Goal: Task Accomplishment & Management: Use online tool/utility

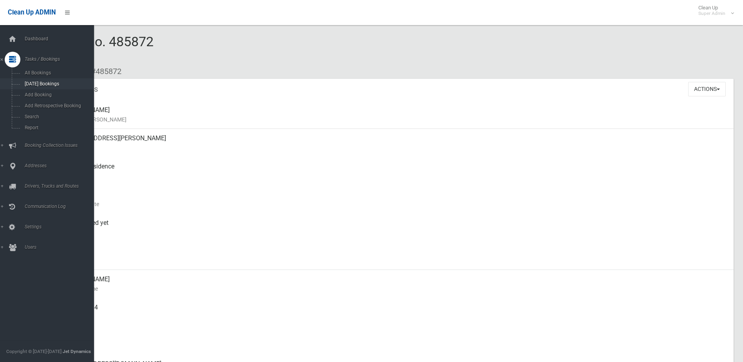
scroll to position [784, 0]
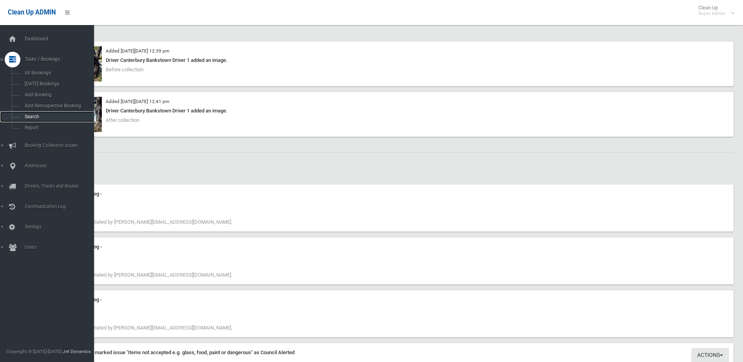
click at [29, 116] on span "Search" at bounding box center [57, 116] width 71 height 5
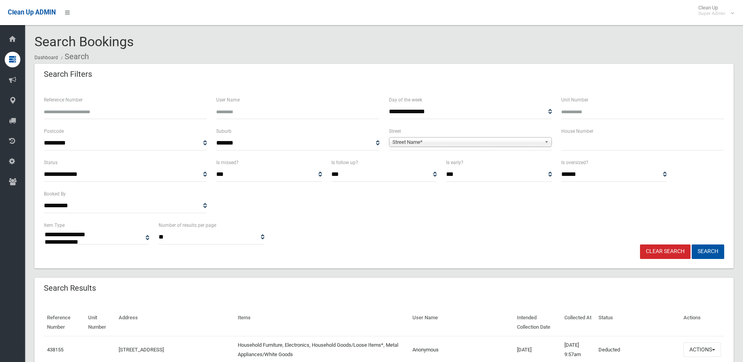
select select
click at [80, 112] on input "Reference Number" at bounding box center [125, 112] width 163 height 14
type input "******"
click at [692, 244] on button "Search" at bounding box center [708, 251] width 33 height 14
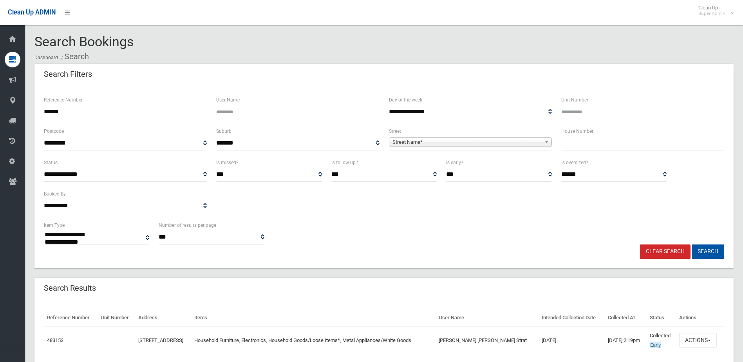
select select
click at [699, 338] on button "Actions" at bounding box center [698, 340] width 38 height 14
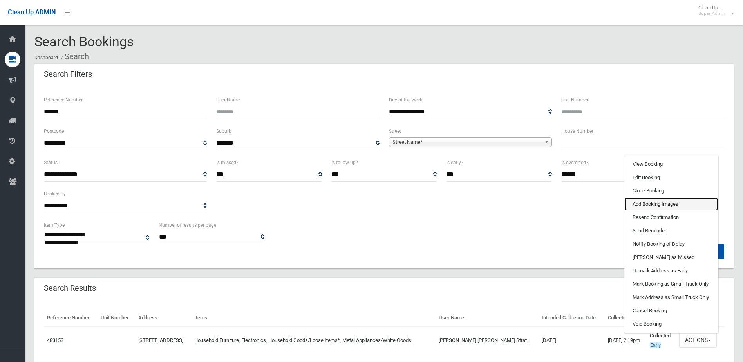
click at [646, 203] on link "Add Booking Images" at bounding box center [671, 203] width 93 height 13
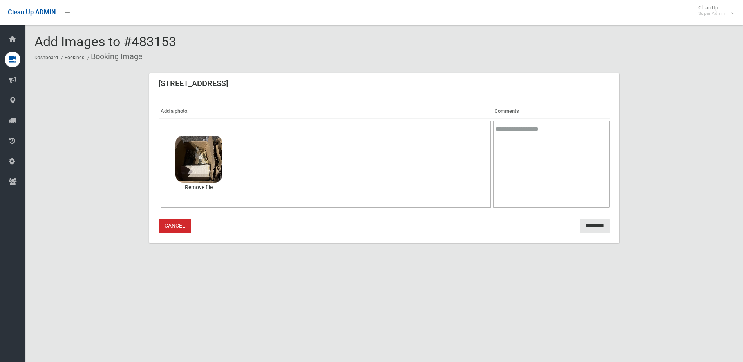
click at [523, 130] on textarea at bounding box center [551, 164] width 117 height 87
type textarea "**********"
click at [585, 226] on input "*********" at bounding box center [595, 226] width 30 height 14
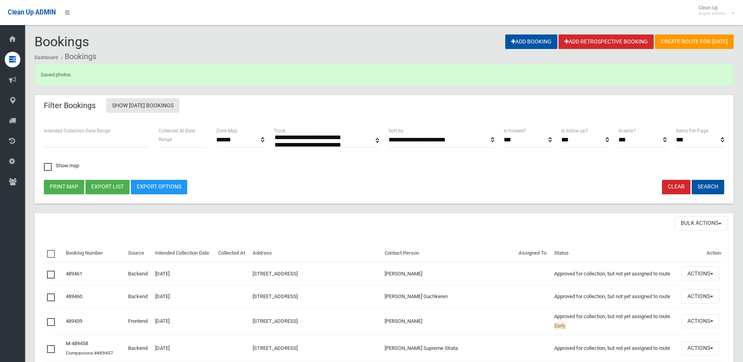
select select
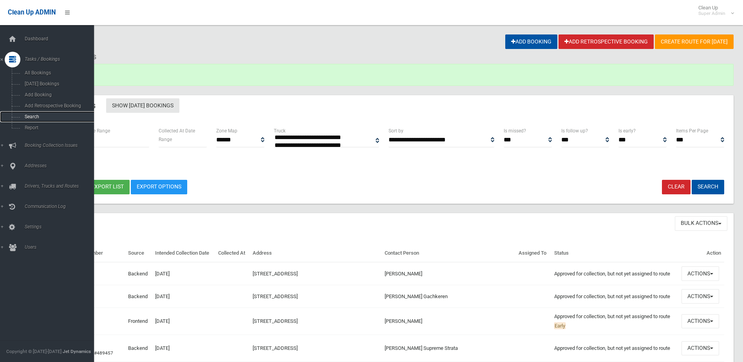
click at [32, 117] on span "Search" at bounding box center [57, 116] width 71 height 5
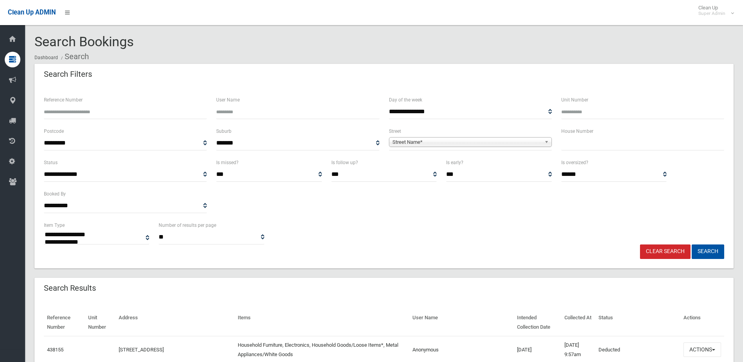
select select
click at [78, 107] on input "Reference Number" at bounding box center [125, 112] width 163 height 14
type input "******"
click at [692, 244] on button "Search" at bounding box center [708, 251] width 33 height 14
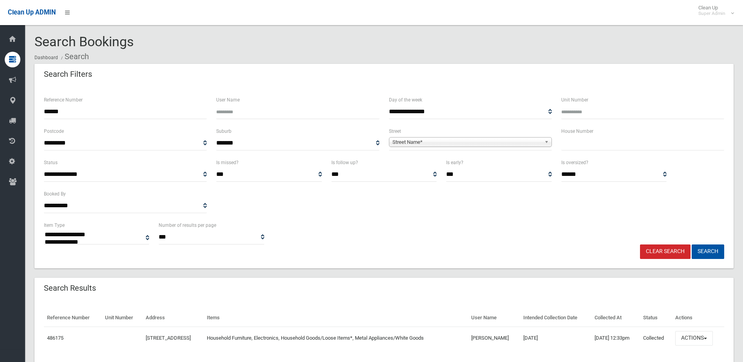
select select
click at [686, 338] on button "Actions" at bounding box center [694, 338] width 38 height 14
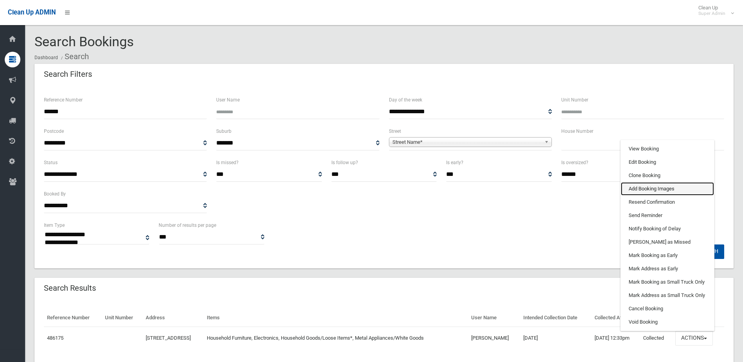
click at [652, 187] on link "Add Booking Images" at bounding box center [667, 188] width 93 height 13
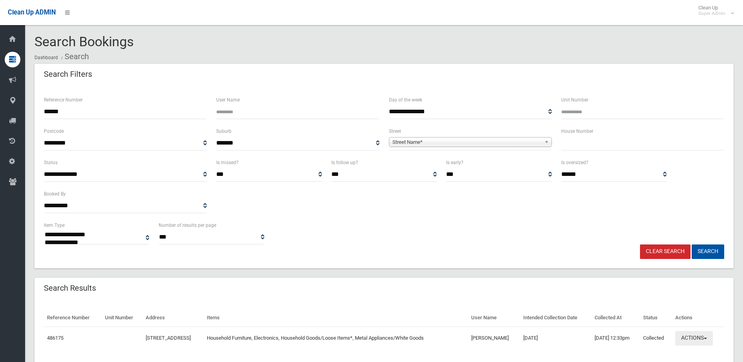
click at [700, 338] on button "Actions" at bounding box center [694, 338] width 38 height 14
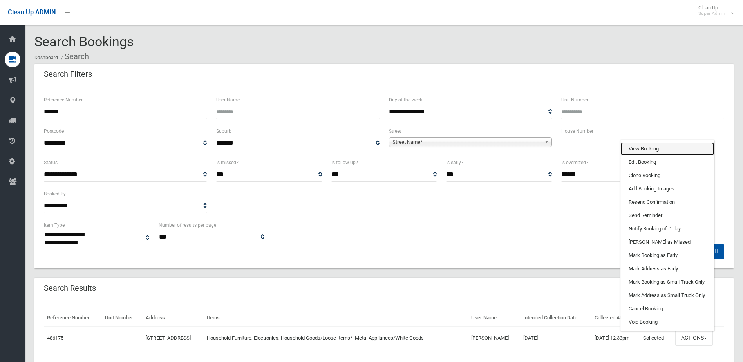
click at [652, 145] on link "View Booking" at bounding box center [667, 148] width 93 height 13
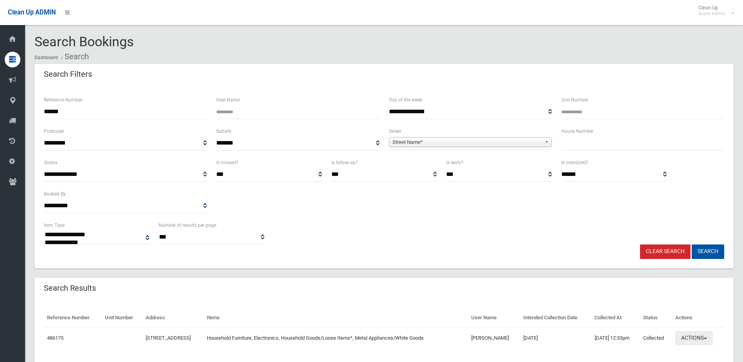
click at [697, 337] on button "Actions" at bounding box center [694, 338] width 38 height 14
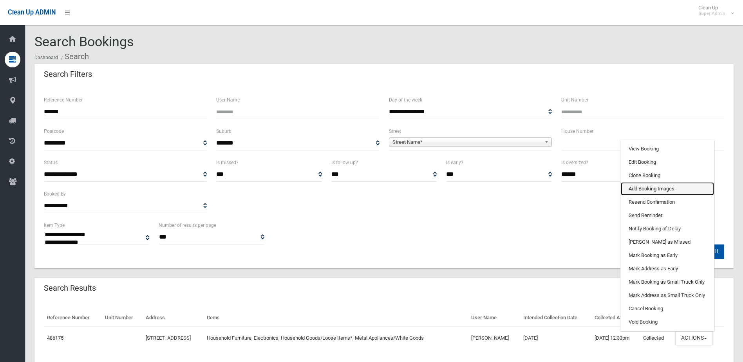
click at [642, 188] on link "Add Booking Images" at bounding box center [667, 188] width 93 height 13
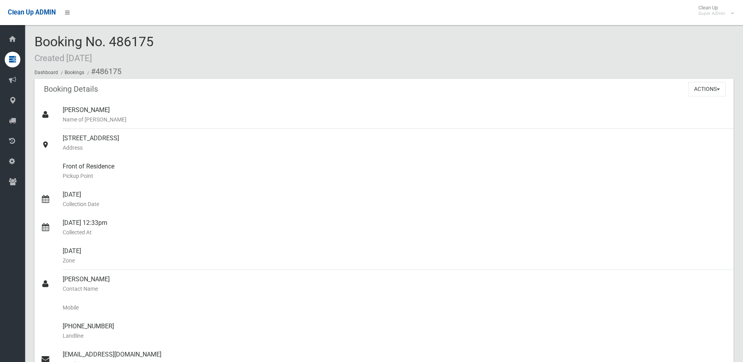
scroll to position [588, 0]
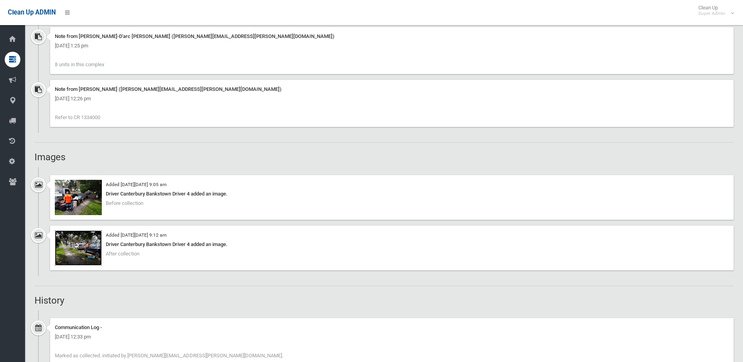
click at [80, 259] on img at bounding box center [78, 247] width 47 height 35
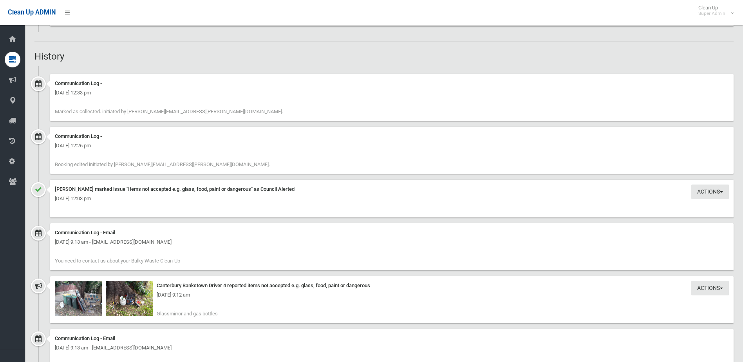
scroll to position [940, 0]
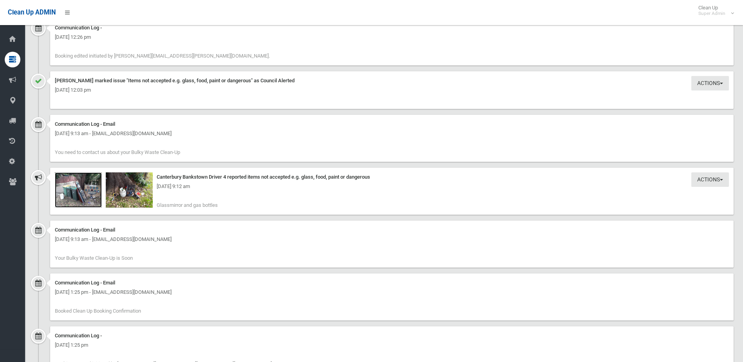
click at [82, 197] on img at bounding box center [78, 189] width 47 height 35
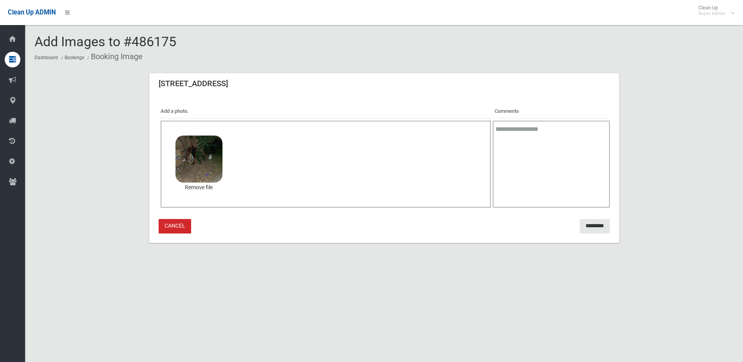
click at [569, 146] on textarea at bounding box center [551, 164] width 117 height 87
type textarea "*"
type textarea "**********"
click at [585, 222] on input "*********" at bounding box center [595, 226] width 30 height 14
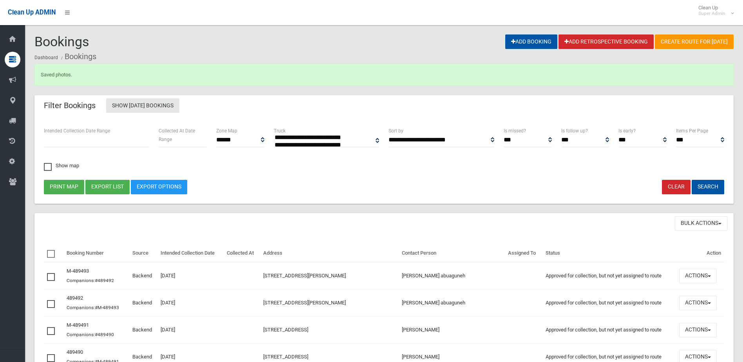
select select
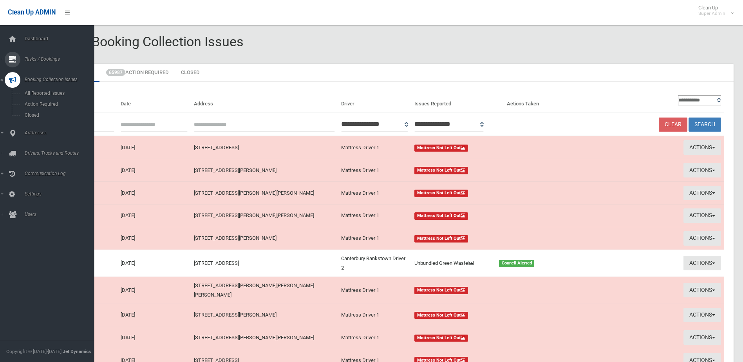
click at [40, 58] on span "Tasks / Bookings" at bounding box center [61, 58] width 78 height 5
click at [31, 115] on span "Search" at bounding box center [57, 116] width 71 height 5
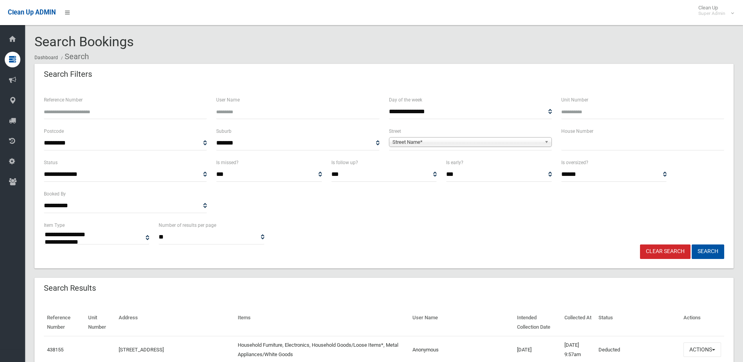
select select
click at [99, 113] on input "Reference Number" at bounding box center [125, 112] width 163 height 14
type input "******"
click at [692, 244] on button "Search" at bounding box center [708, 251] width 33 height 14
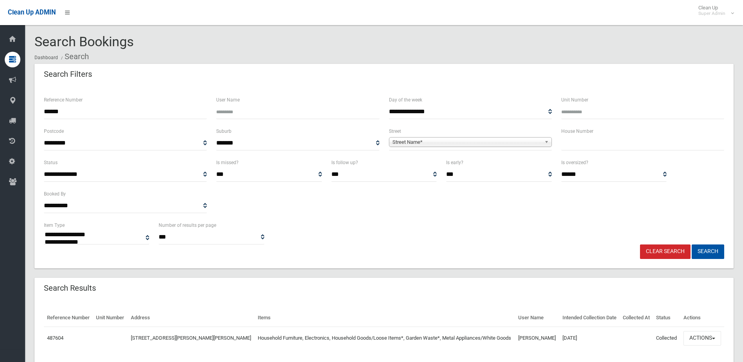
select select
click at [691, 336] on button "Actions" at bounding box center [703, 338] width 38 height 14
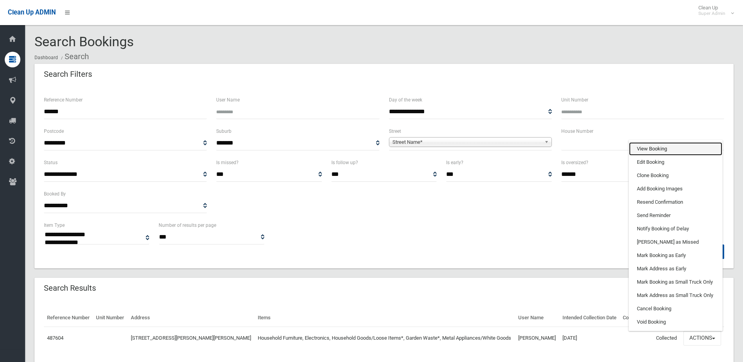
click at [643, 147] on link "View Booking" at bounding box center [675, 148] width 93 height 13
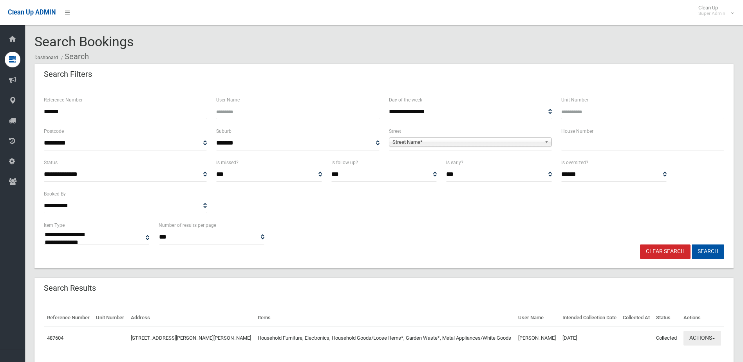
click at [702, 338] on button "Actions" at bounding box center [703, 338] width 38 height 14
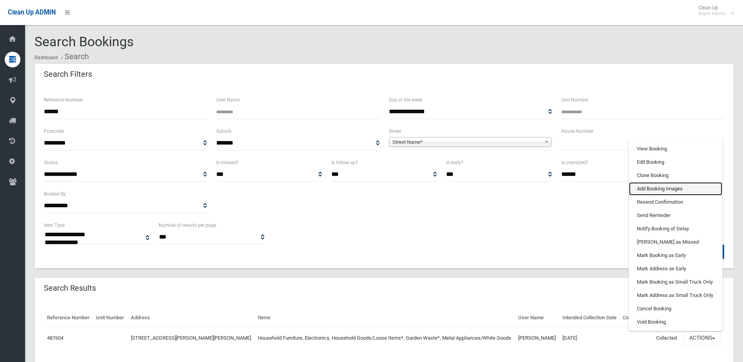
click at [661, 190] on link "Add Booking Images" at bounding box center [675, 188] width 93 height 13
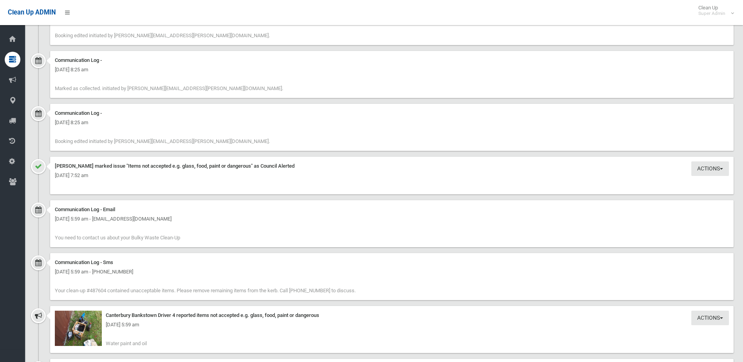
scroll to position [940, 0]
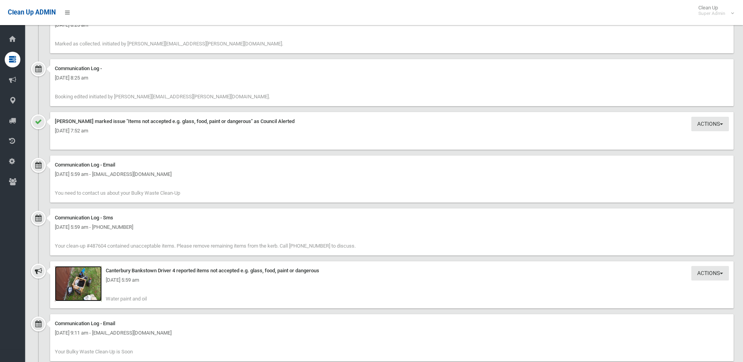
click at [83, 287] on img at bounding box center [78, 283] width 47 height 35
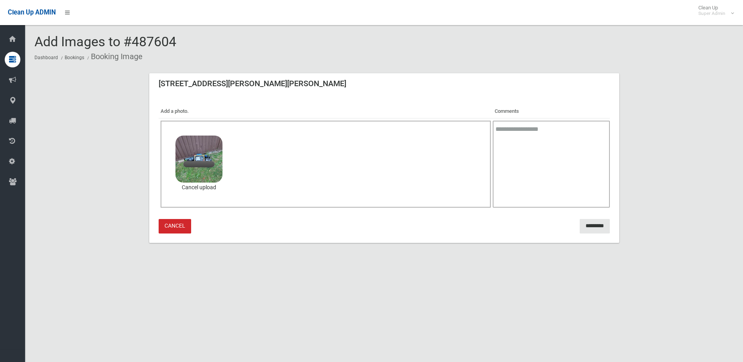
click at [543, 141] on textarea at bounding box center [551, 164] width 117 height 87
type textarea "**********"
click at [592, 224] on input "*********" at bounding box center [595, 226] width 30 height 14
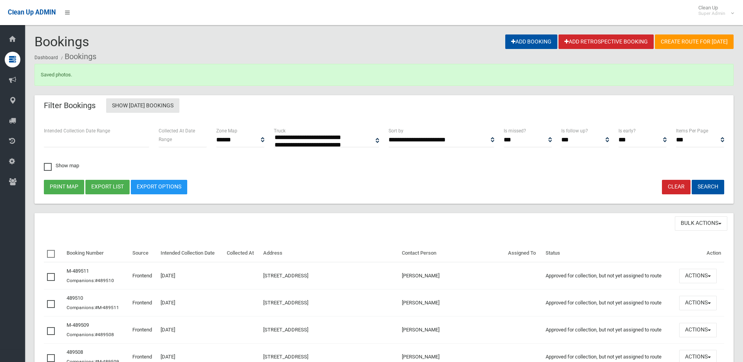
select select
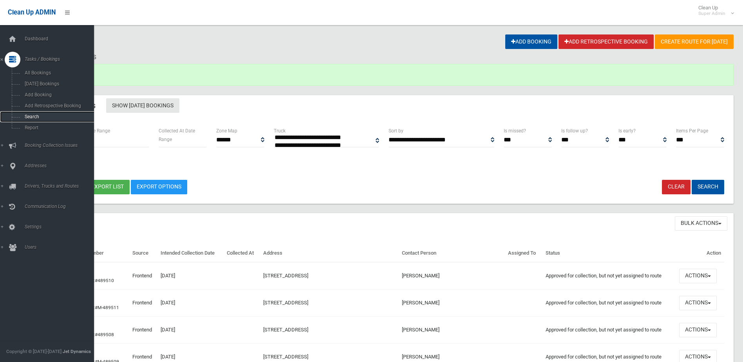
click at [31, 116] on span "Search" at bounding box center [57, 116] width 71 height 5
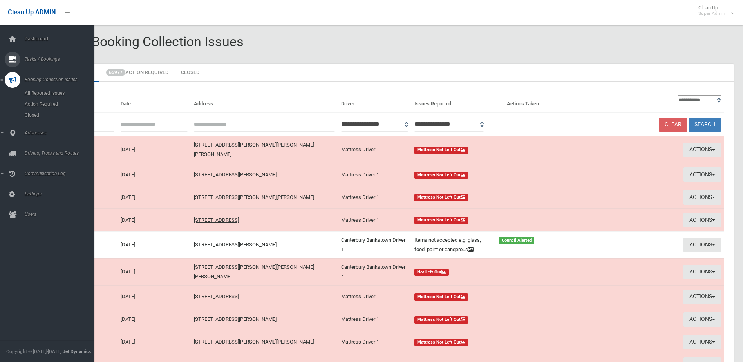
click at [39, 58] on span "Tasks / Bookings" at bounding box center [61, 58] width 78 height 5
click at [31, 117] on span "Search" at bounding box center [57, 116] width 71 height 5
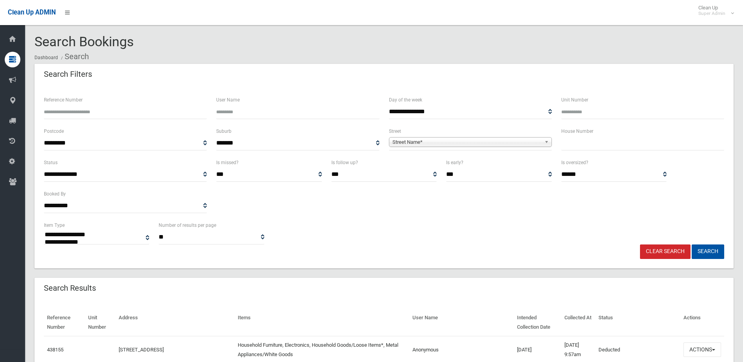
select select
click at [98, 114] on input "Reference Number" at bounding box center [125, 112] width 163 height 14
type input "******"
click at [692, 244] on button "Search" at bounding box center [708, 251] width 33 height 14
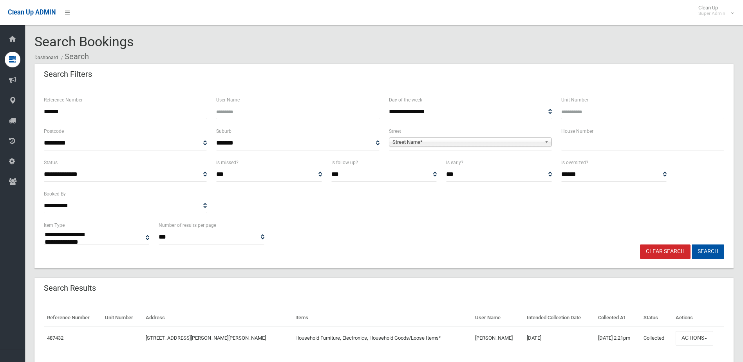
select select
click at [690, 337] on button "Actions" at bounding box center [695, 338] width 38 height 14
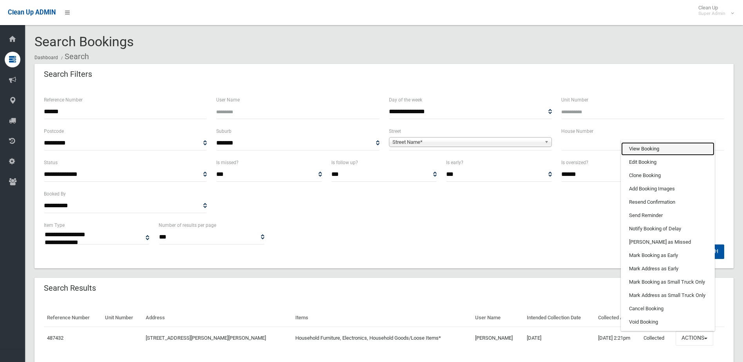
click at [641, 149] on link "View Booking" at bounding box center [667, 148] width 93 height 13
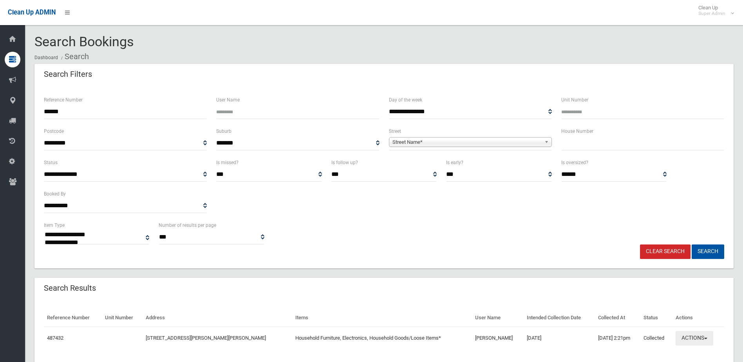
click at [694, 336] on button "Actions" at bounding box center [695, 338] width 38 height 14
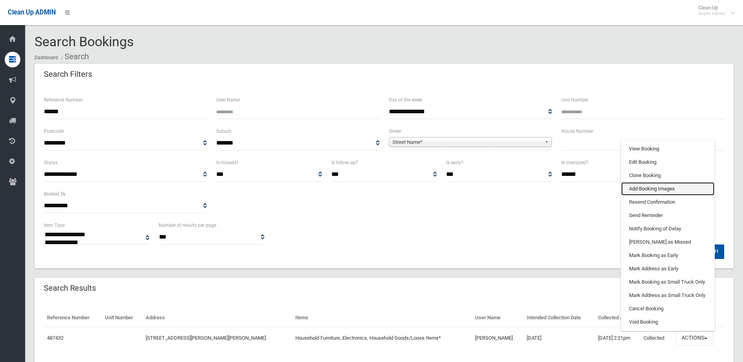
click at [641, 185] on link "Add Booking Images" at bounding box center [667, 188] width 93 height 13
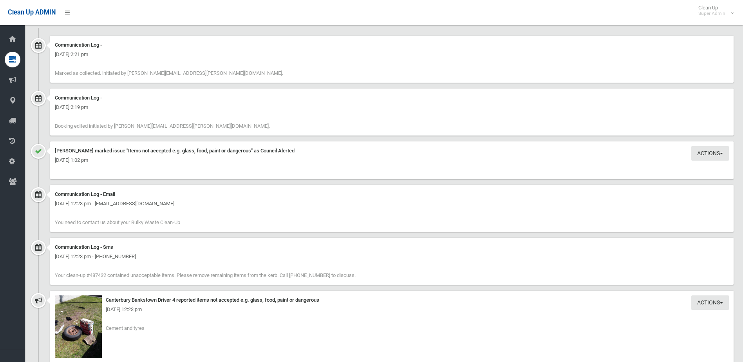
scroll to position [862, 0]
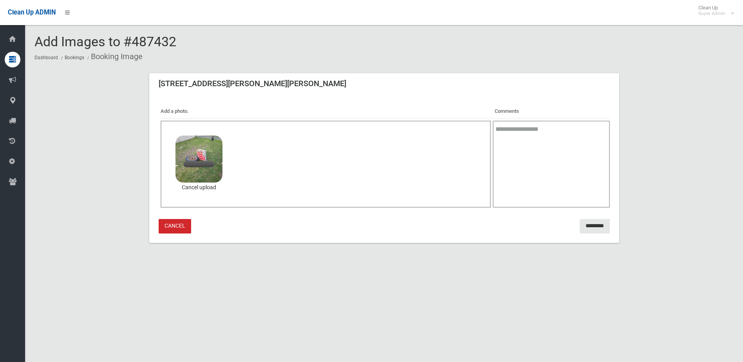
click at [543, 143] on textarea at bounding box center [551, 164] width 117 height 87
type textarea "**********"
click at [584, 226] on input "*********" at bounding box center [595, 226] width 30 height 14
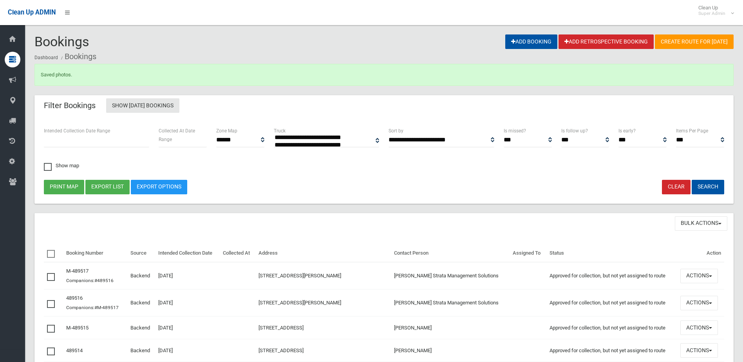
select select
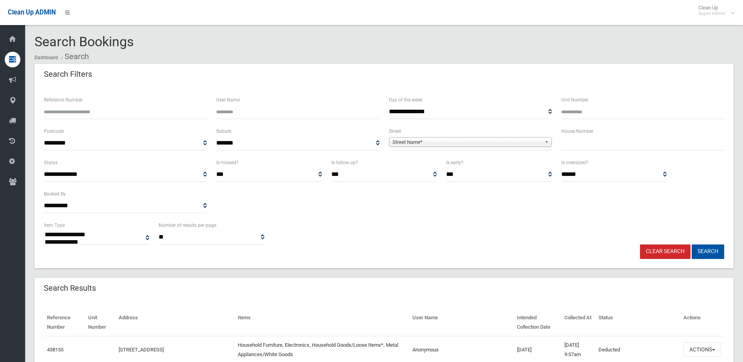
select select
click at [96, 111] on input "Reference Number" at bounding box center [125, 112] width 163 height 14
type input "******"
click at [692, 244] on button "Search" at bounding box center [708, 251] width 33 height 14
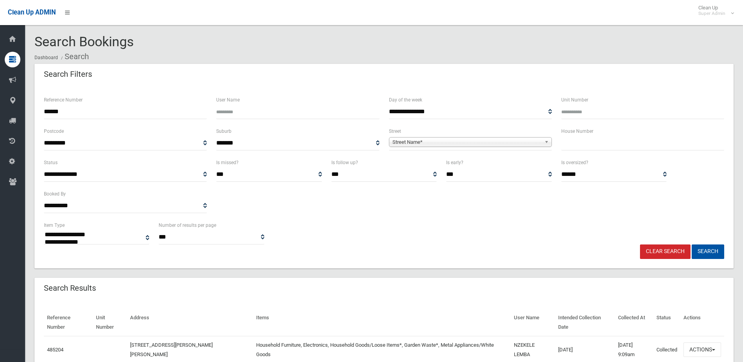
select select
click at [696, 342] on button "Actions" at bounding box center [703, 349] width 38 height 14
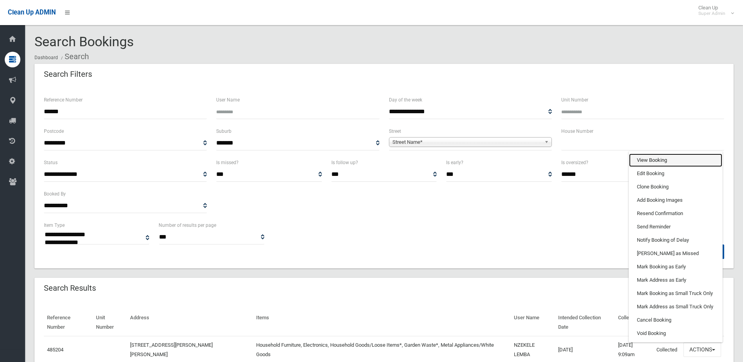
click at [652, 154] on link "View Booking" at bounding box center [675, 160] width 93 height 13
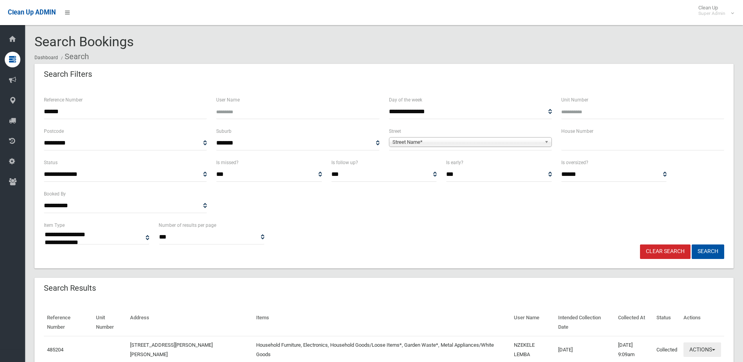
click at [699, 342] on button "Actions" at bounding box center [703, 349] width 38 height 14
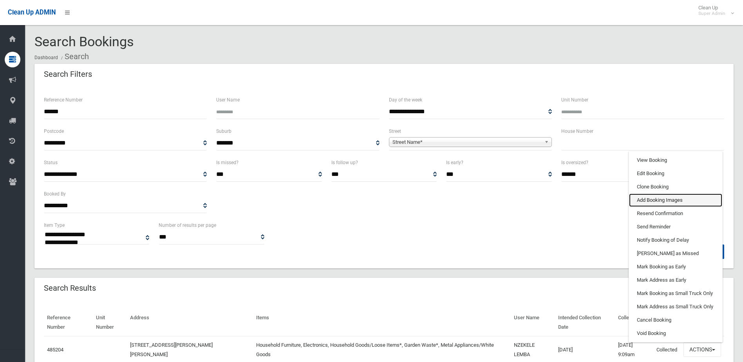
click at [641, 194] on link "Add Booking Images" at bounding box center [675, 200] width 93 height 13
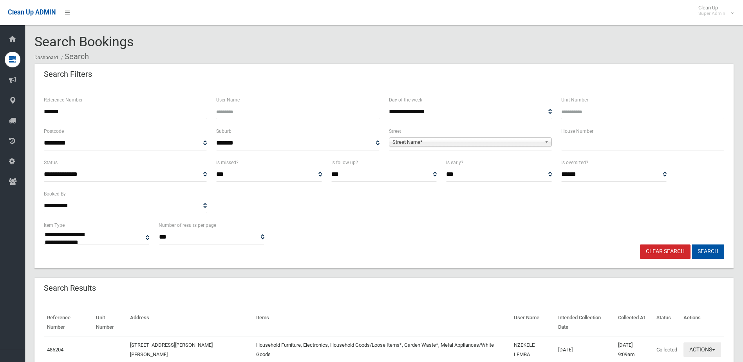
click at [692, 342] on button "Actions" at bounding box center [703, 349] width 38 height 14
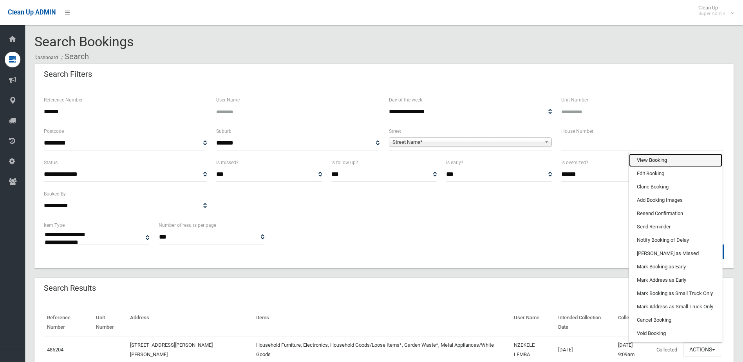
click at [646, 154] on link "View Booking" at bounding box center [675, 160] width 93 height 13
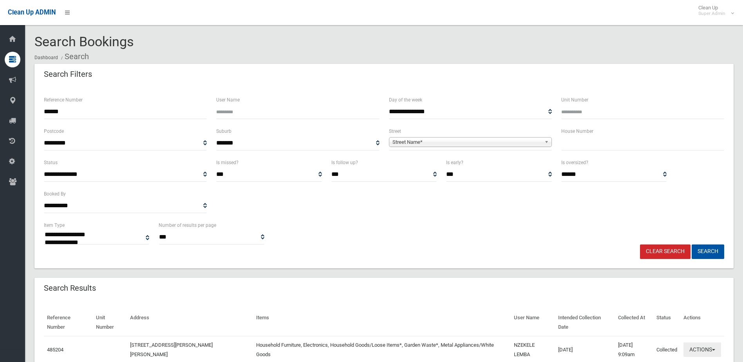
click at [699, 342] on button "Actions" at bounding box center [703, 349] width 38 height 14
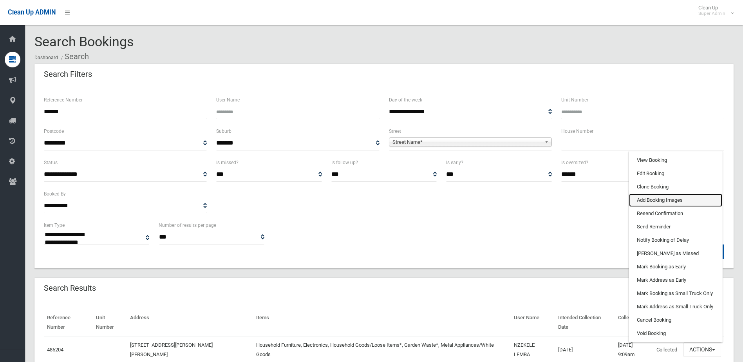
click at [657, 194] on link "Add Booking Images" at bounding box center [675, 200] width 93 height 13
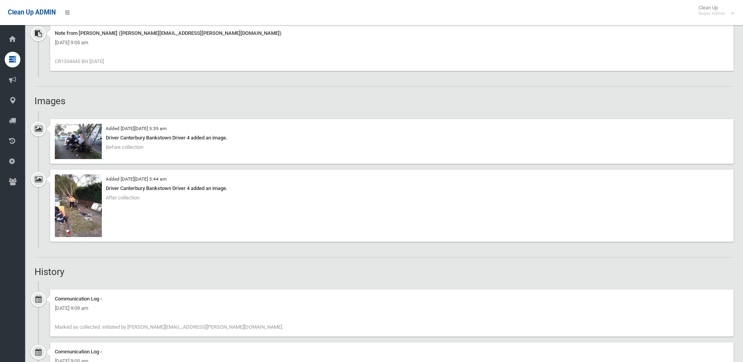
scroll to position [627, 0]
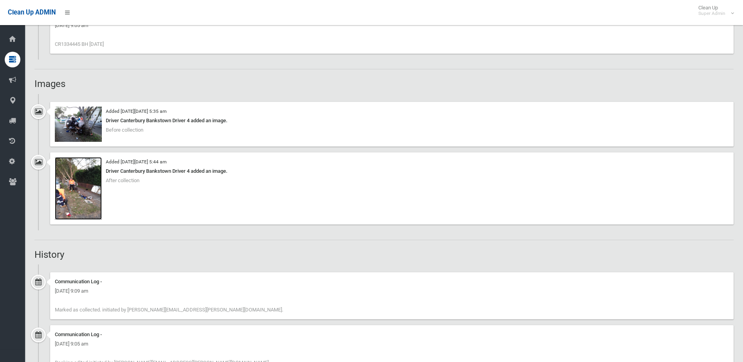
click at [82, 196] on img at bounding box center [78, 188] width 47 height 63
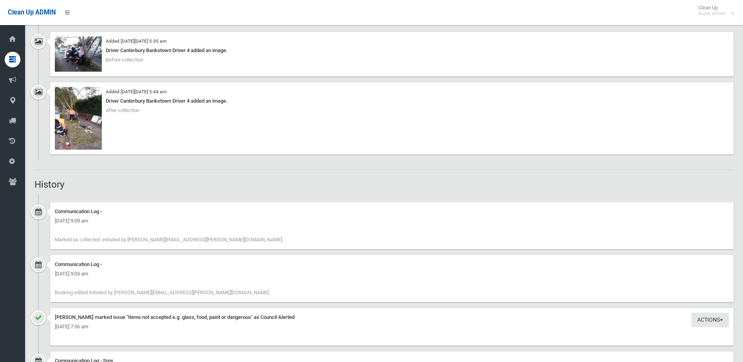
scroll to position [744, 0]
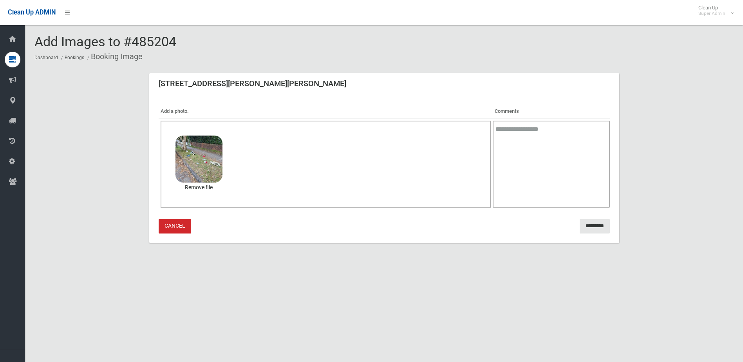
click at [557, 143] on textarea at bounding box center [551, 164] width 117 height 87
type textarea "**********"
click at [601, 226] on input "*********" at bounding box center [595, 226] width 30 height 14
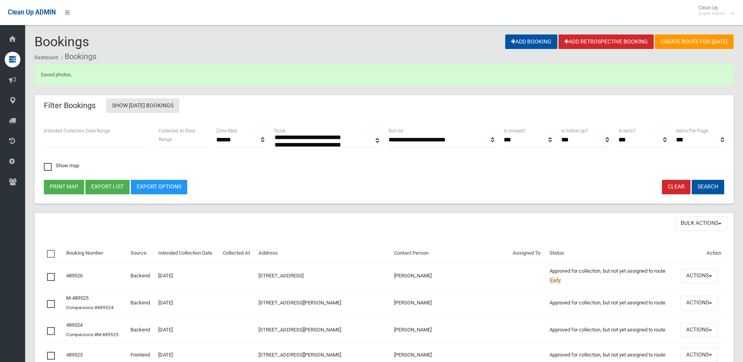
select select
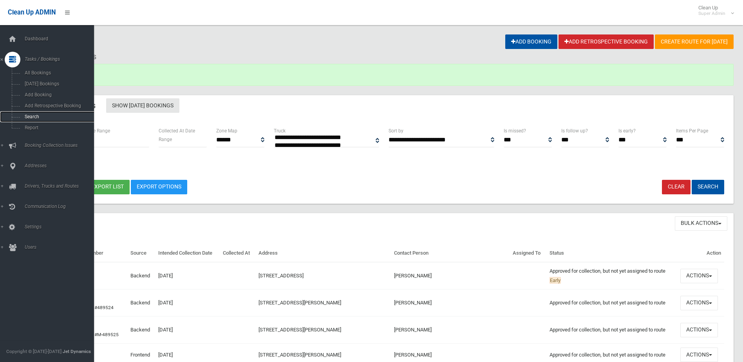
click at [29, 115] on span "Search" at bounding box center [57, 116] width 71 height 5
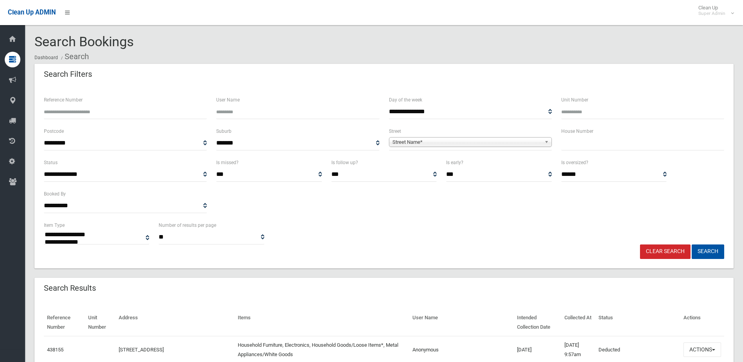
select select
click at [583, 142] on input "text" at bounding box center [642, 143] width 163 height 14
type input "**"
click at [433, 143] on span "Street Name*" at bounding box center [467, 142] width 149 height 9
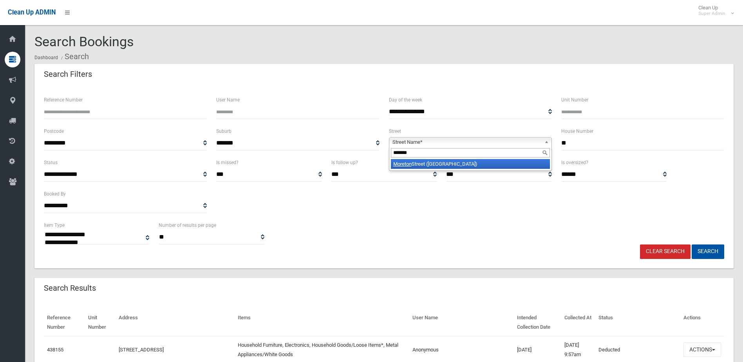
type input "*******"
click at [443, 162] on li "Moreton Street (LAKEMBA 2195)" at bounding box center [470, 164] width 159 height 10
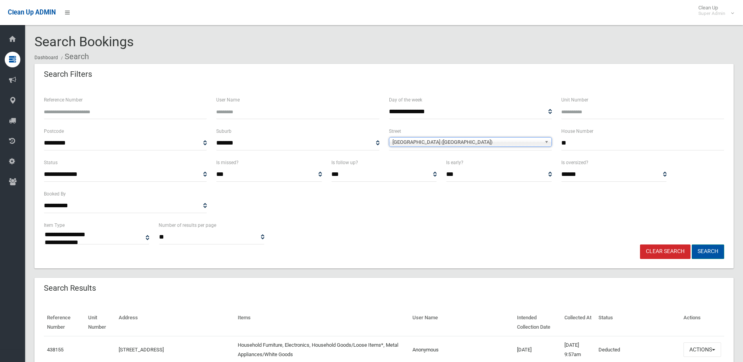
click at [713, 254] on button "Search" at bounding box center [708, 251] width 33 height 14
click at [707, 250] on button "Search" at bounding box center [708, 251] width 33 height 14
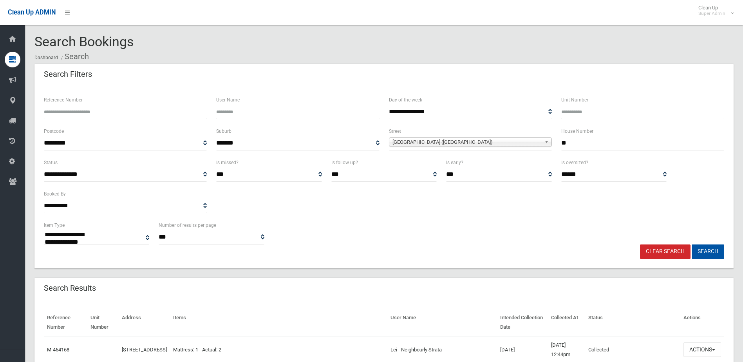
select select
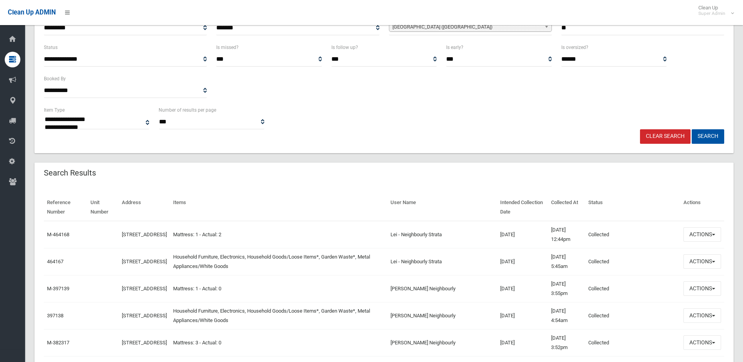
scroll to position [118, 0]
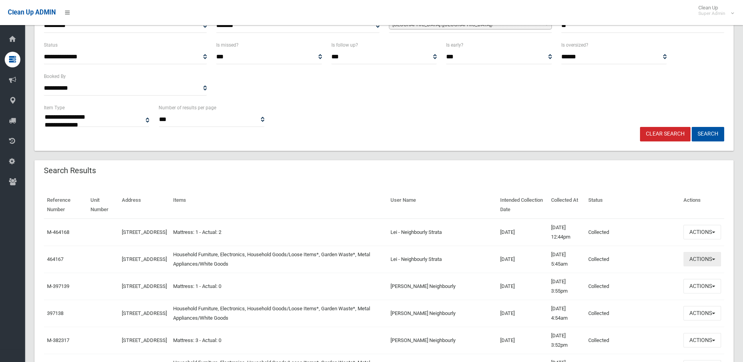
click at [709, 261] on button "Actions" at bounding box center [703, 259] width 38 height 14
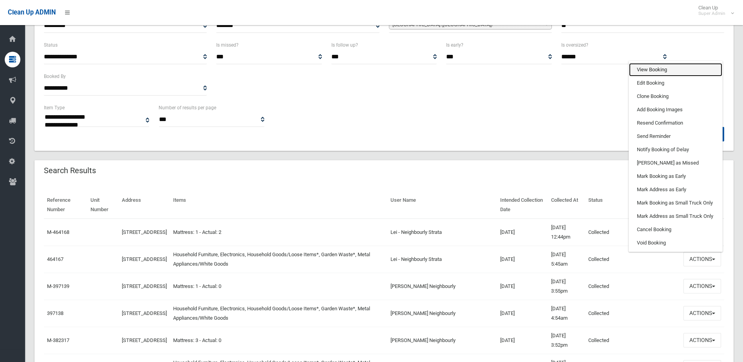
click at [650, 67] on link "View Booking" at bounding box center [675, 69] width 93 height 13
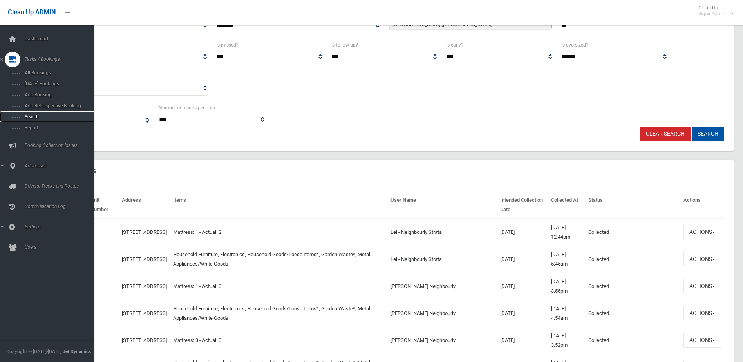
click at [34, 115] on span "Search" at bounding box center [57, 116] width 71 height 5
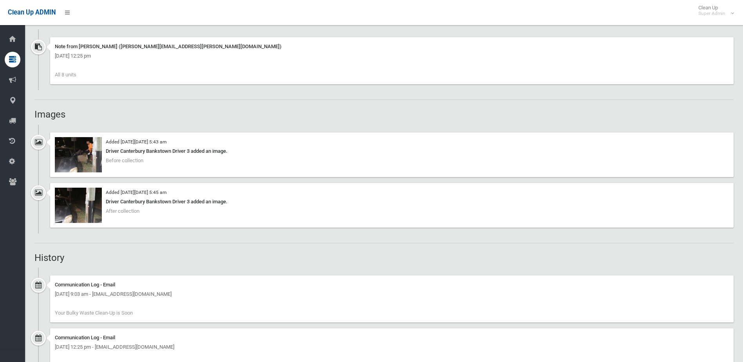
scroll to position [588, 0]
click at [81, 149] on img at bounding box center [78, 153] width 47 height 35
click at [79, 207] on img at bounding box center [78, 204] width 47 height 35
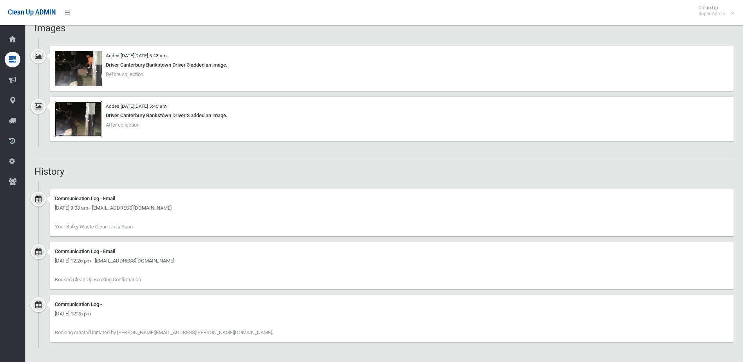
scroll to position [438, 0]
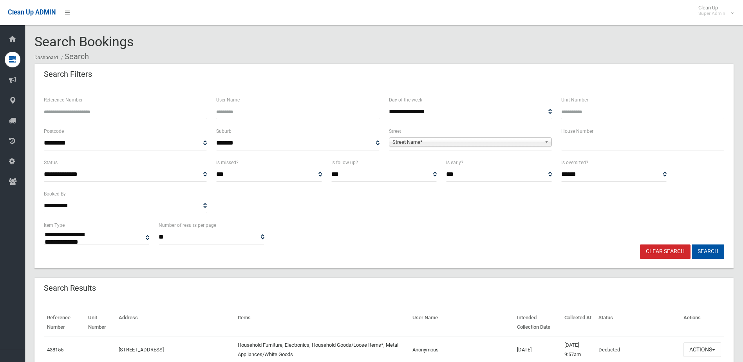
select select
click at [69, 113] on input "Reference Number" at bounding box center [125, 112] width 163 height 14
type input "******"
click at [692, 244] on button "Search" at bounding box center [708, 251] width 33 height 14
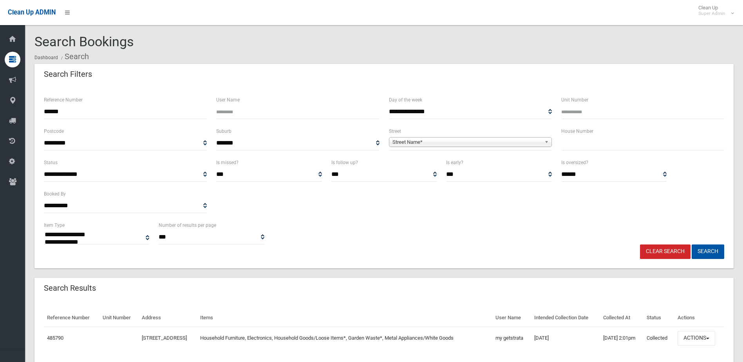
select select
click at [697, 337] on button "Actions" at bounding box center [697, 338] width 38 height 14
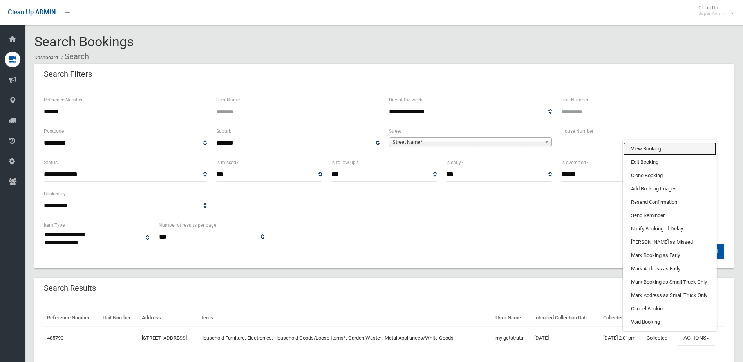
click at [647, 148] on link "View Booking" at bounding box center [669, 148] width 93 height 13
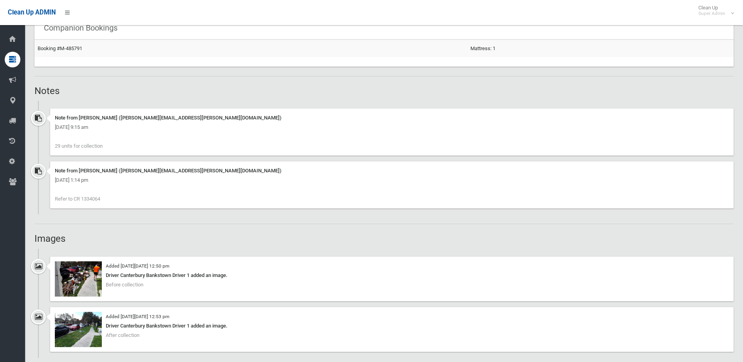
scroll to position [548, 0]
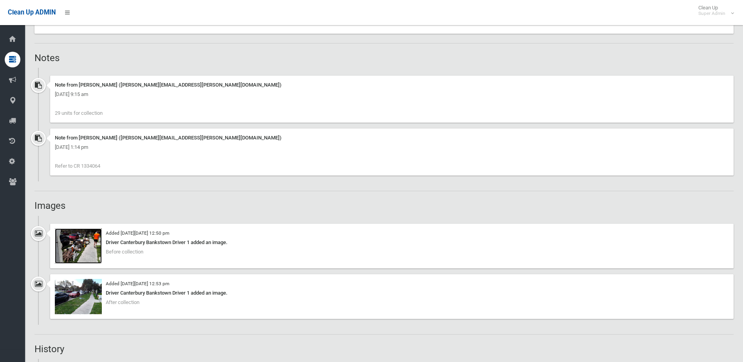
click at [79, 248] on img at bounding box center [78, 245] width 47 height 35
click at [80, 304] on img at bounding box center [78, 296] width 47 height 35
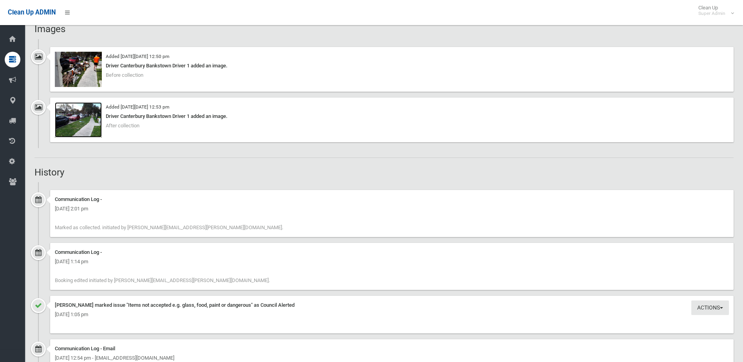
scroll to position [707, 0]
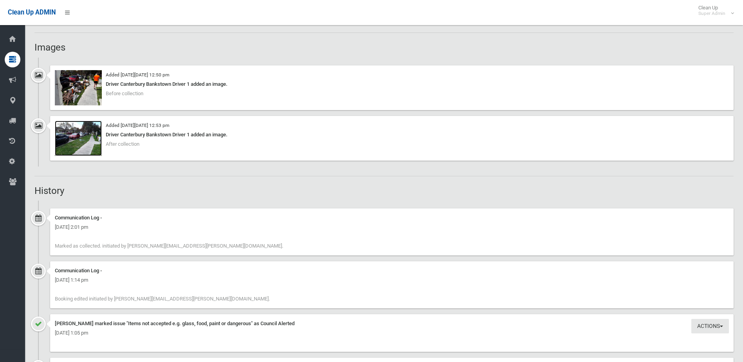
click at [88, 143] on img at bounding box center [78, 138] width 47 height 35
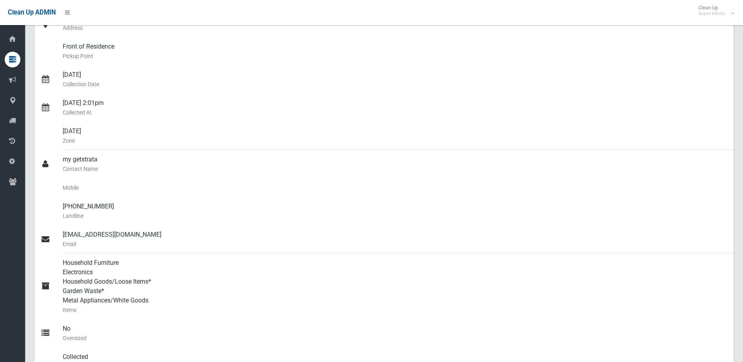
scroll to position [119, 0]
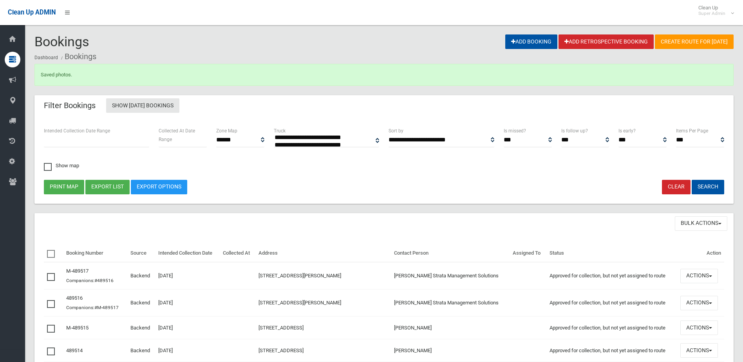
select select
